Goal: Task Accomplishment & Management: Manage account settings

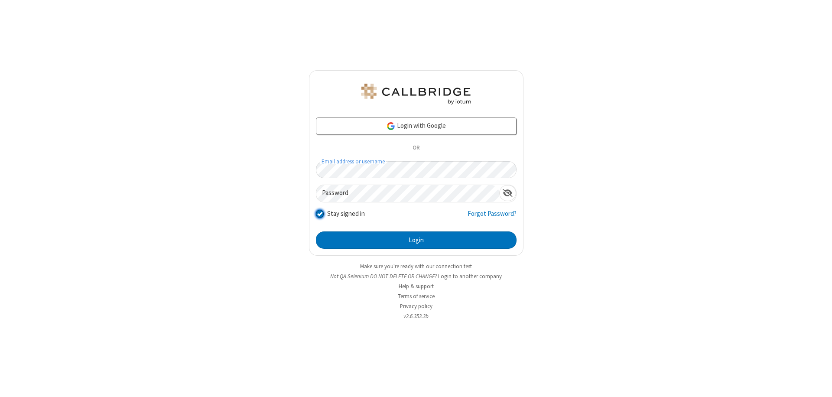
click at [319, 213] on input "Stay signed in" at bounding box center [320, 213] width 8 height 9
checkbox input "false"
click at [416, 240] on button "Login" at bounding box center [416, 239] width 201 height 17
click at [319, 213] on input "Stay signed in" at bounding box center [320, 213] width 8 height 9
checkbox input "false"
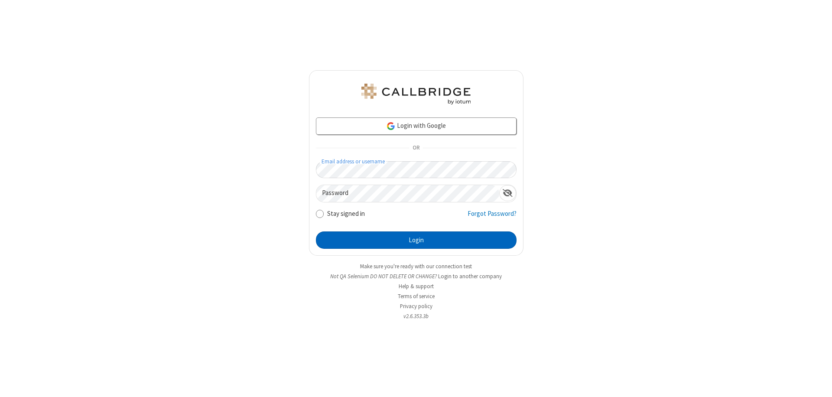
click at [416, 240] on button "Login" at bounding box center [416, 239] width 201 height 17
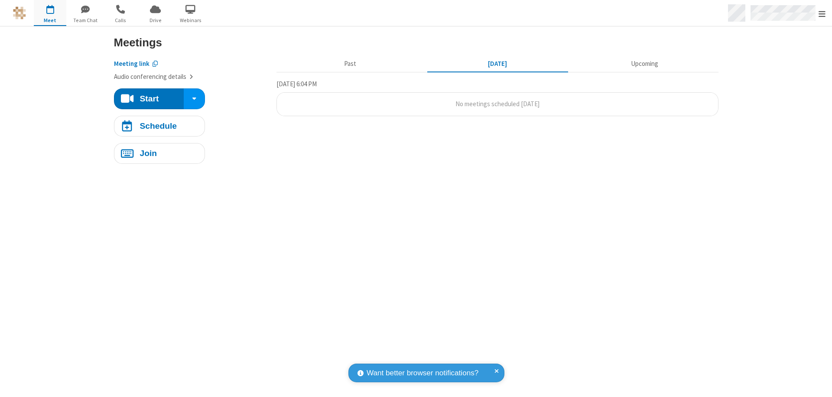
click at [822, 13] on span "Open menu" at bounding box center [821, 14] width 7 height 9
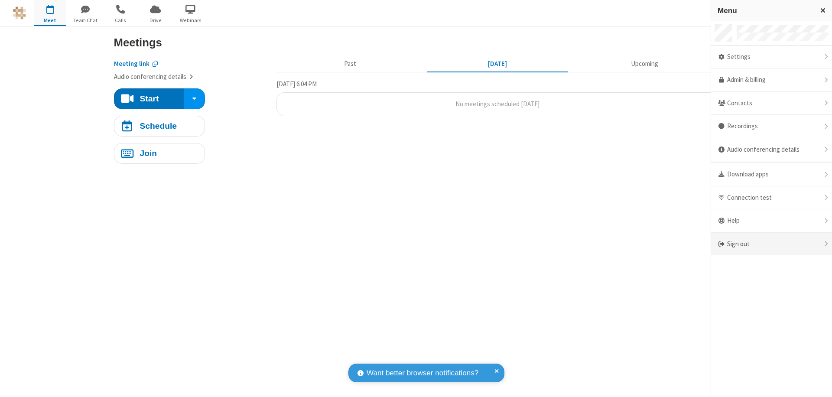
click at [771, 244] on div "Sign out" at bounding box center [771, 244] width 121 height 23
